Goal: Use online tool/utility

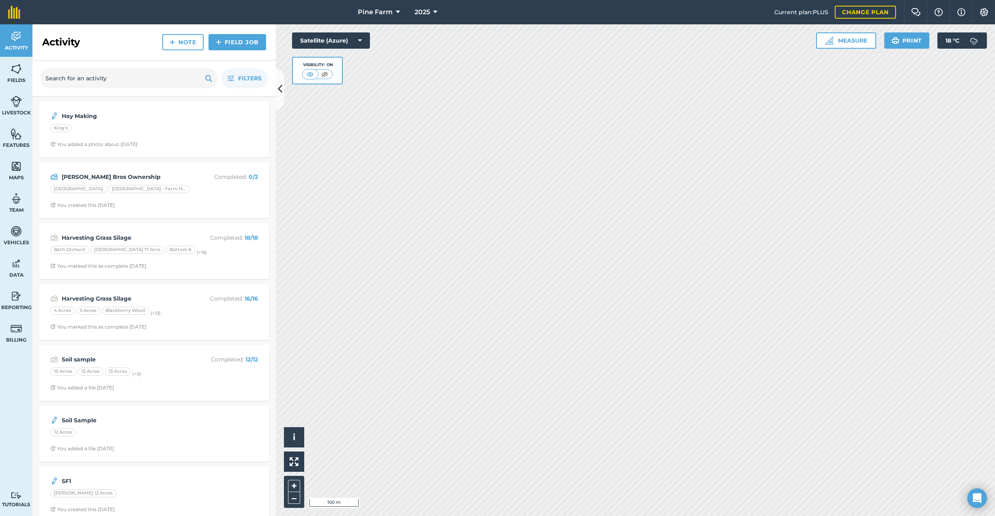
click at [840, 40] on button "Measure" at bounding box center [846, 40] width 60 height 16
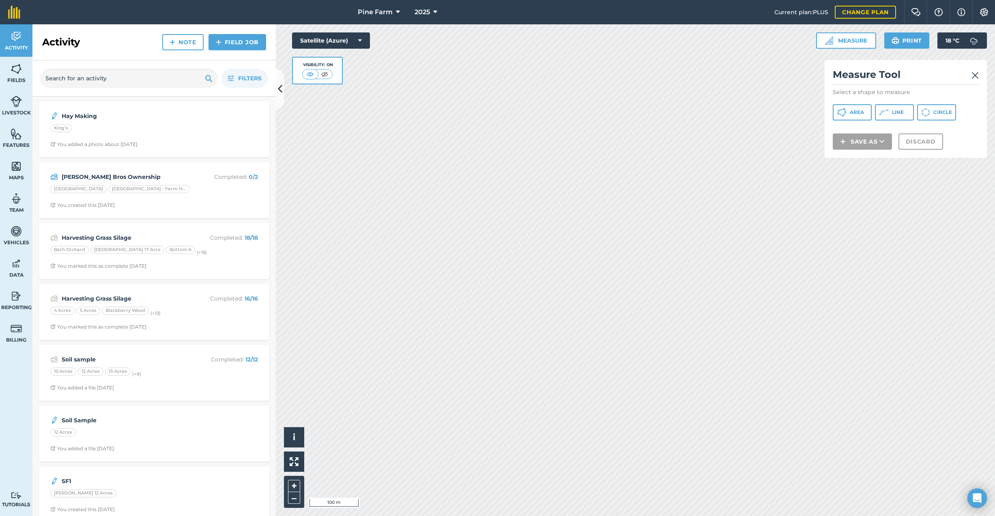
drag, startPoint x: 894, startPoint y: 110, endPoint x: 849, endPoint y: 130, distance: 49.4
click at [893, 110] on span "Line" at bounding box center [898, 112] width 12 height 6
click at [975, 73] on img at bounding box center [974, 76] width 7 height 10
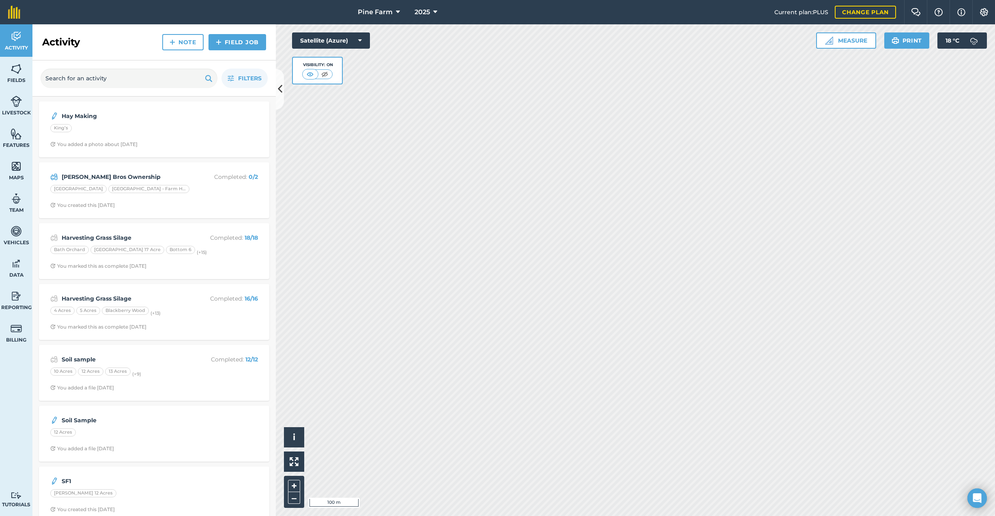
click at [852, 42] on button "Measure" at bounding box center [846, 40] width 60 height 16
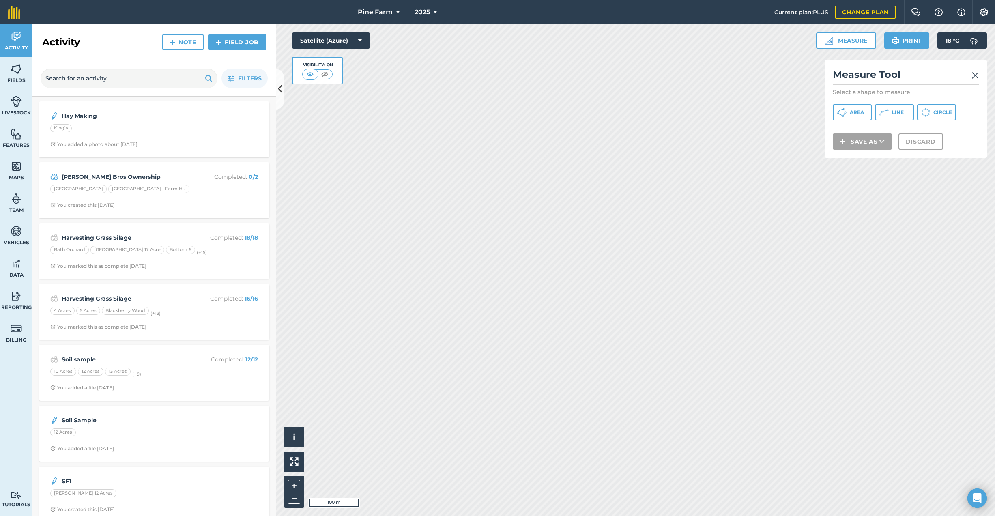
drag, startPoint x: 897, startPoint y: 112, endPoint x: 868, endPoint y: 134, distance: 36.8
click at [897, 112] on span "Line" at bounding box center [898, 112] width 12 height 6
click at [976, 76] on img at bounding box center [974, 76] width 7 height 10
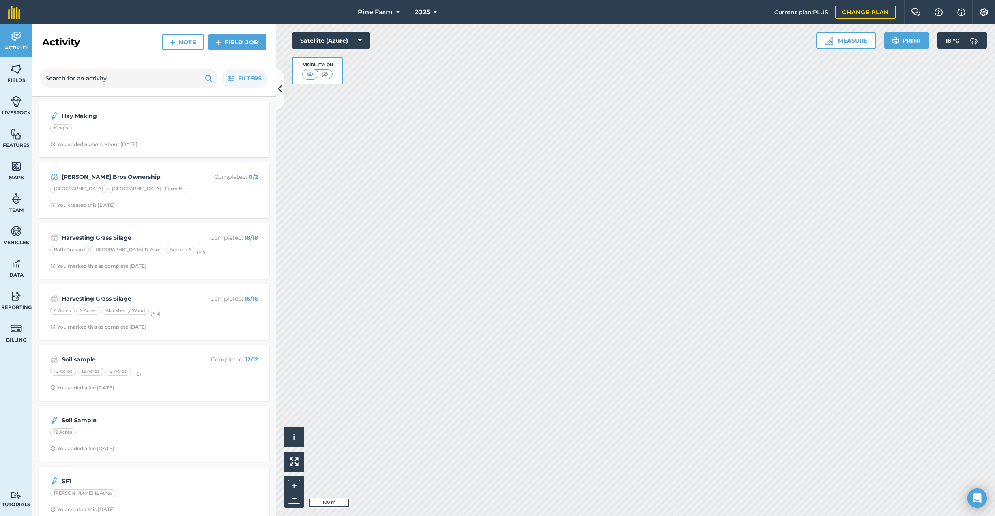
click at [848, 42] on button "Measure" at bounding box center [846, 40] width 60 height 16
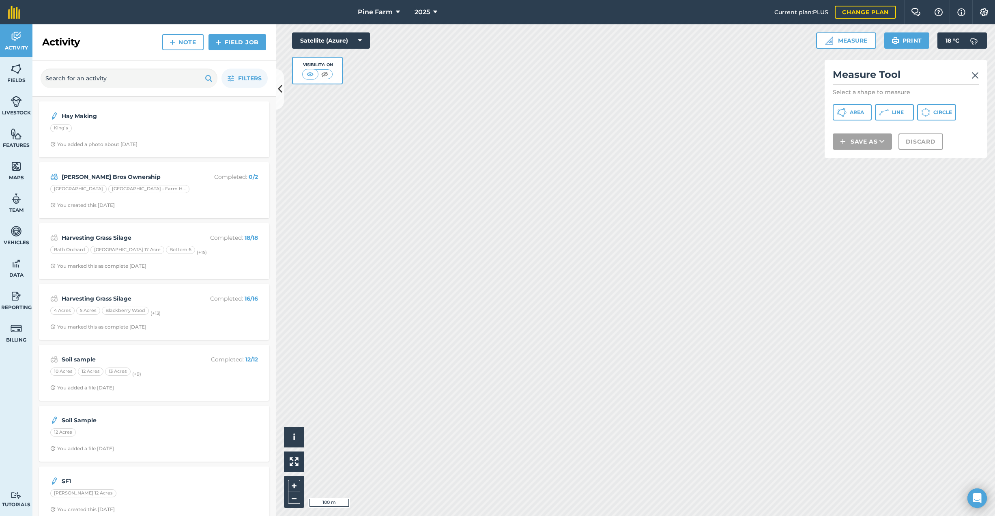
click at [887, 112] on icon at bounding box center [884, 112] width 10 height 10
click at [974, 75] on img at bounding box center [974, 76] width 7 height 10
